Goal: Navigation & Orientation: Find specific page/section

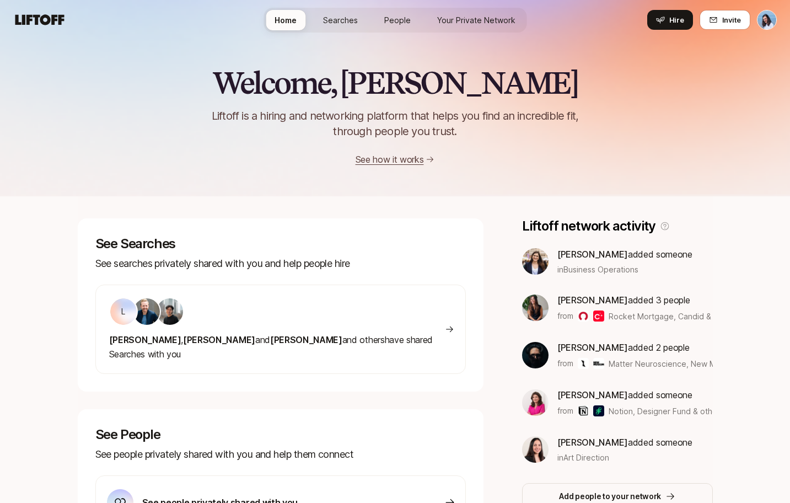
click at [463, 24] on span "Your Private Network" at bounding box center [476, 20] width 78 height 12
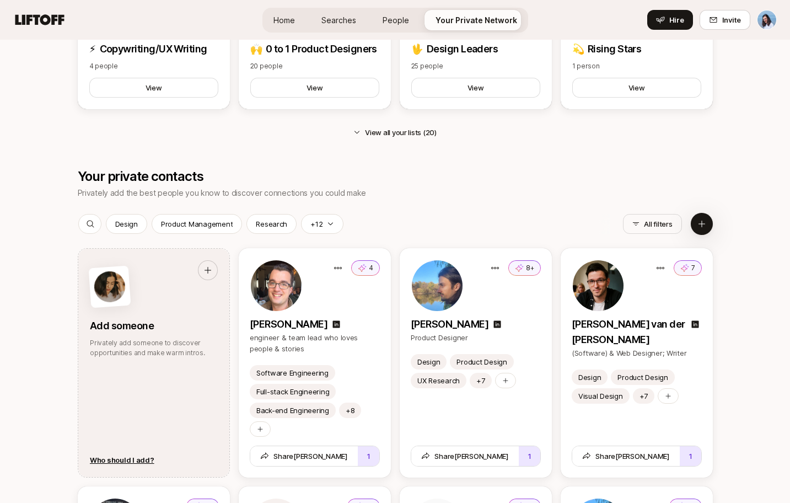
scroll to position [1138, 0]
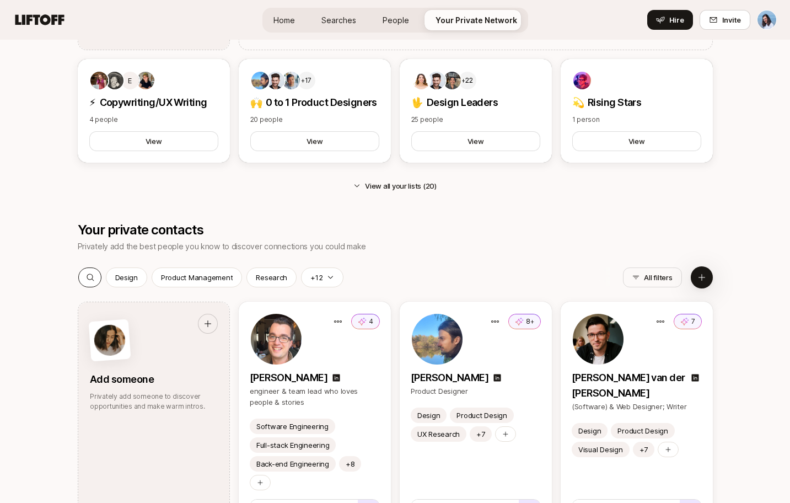
click at [88, 276] on icon at bounding box center [90, 277] width 9 height 9
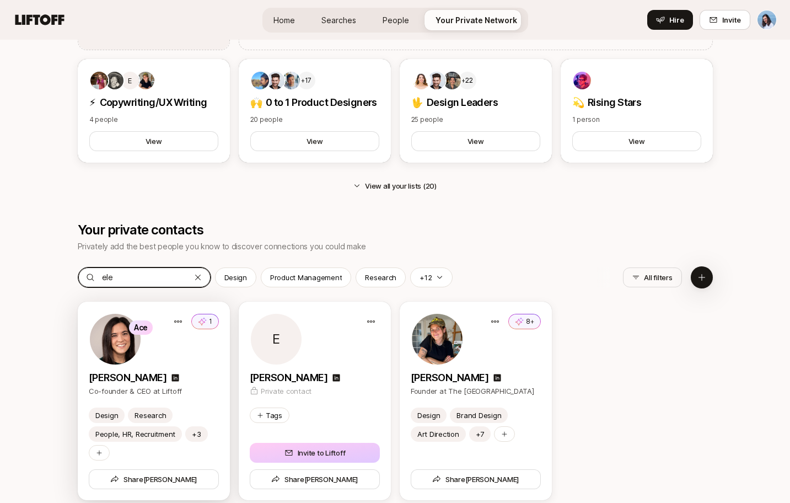
type input "ele"
click at [163, 355] on div "Ace 1" at bounding box center [154, 339] width 130 height 53
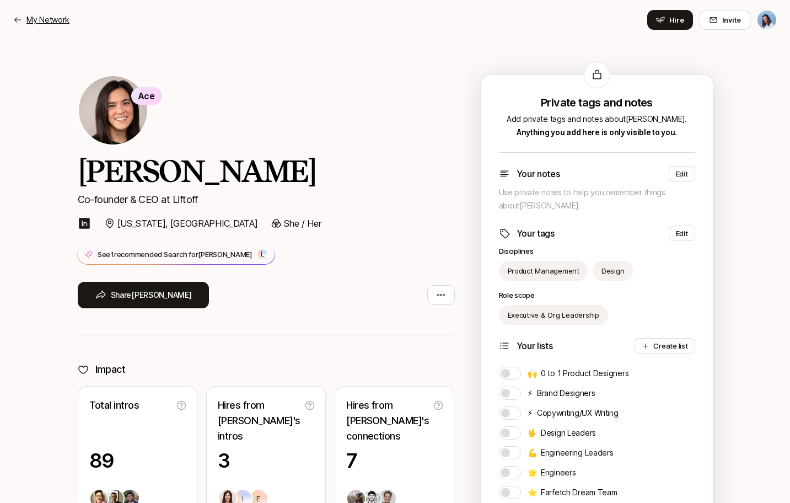
click at [34, 18] on p "My Network" at bounding box center [47, 19] width 43 height 13
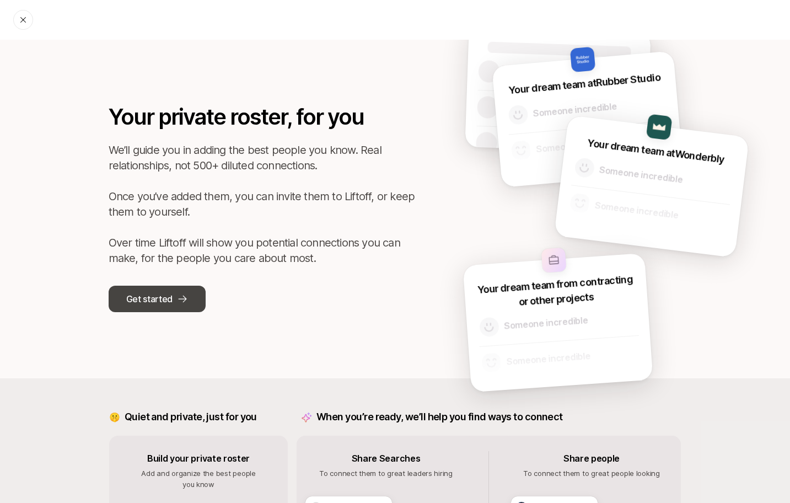
click at [172, 297] on button "Get started" at bounding box center [157, 299] width 97 height 26
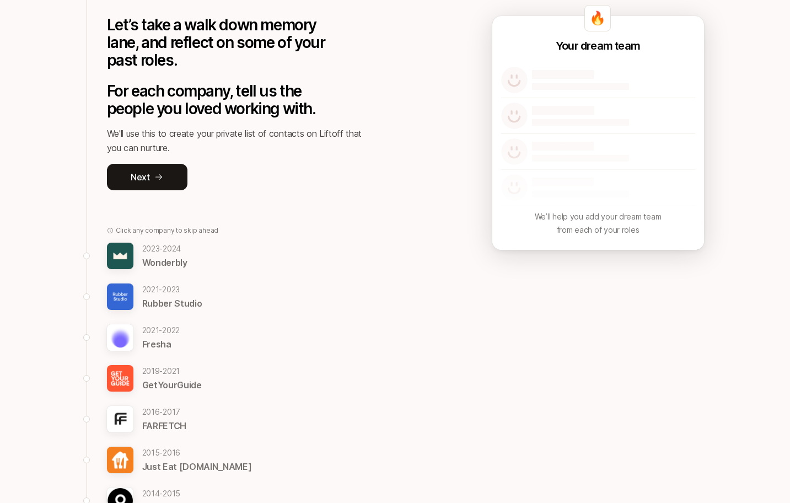
scroll to position [171, 0]
